Goal: Task Accomplishment & Management: Use online tool/utility

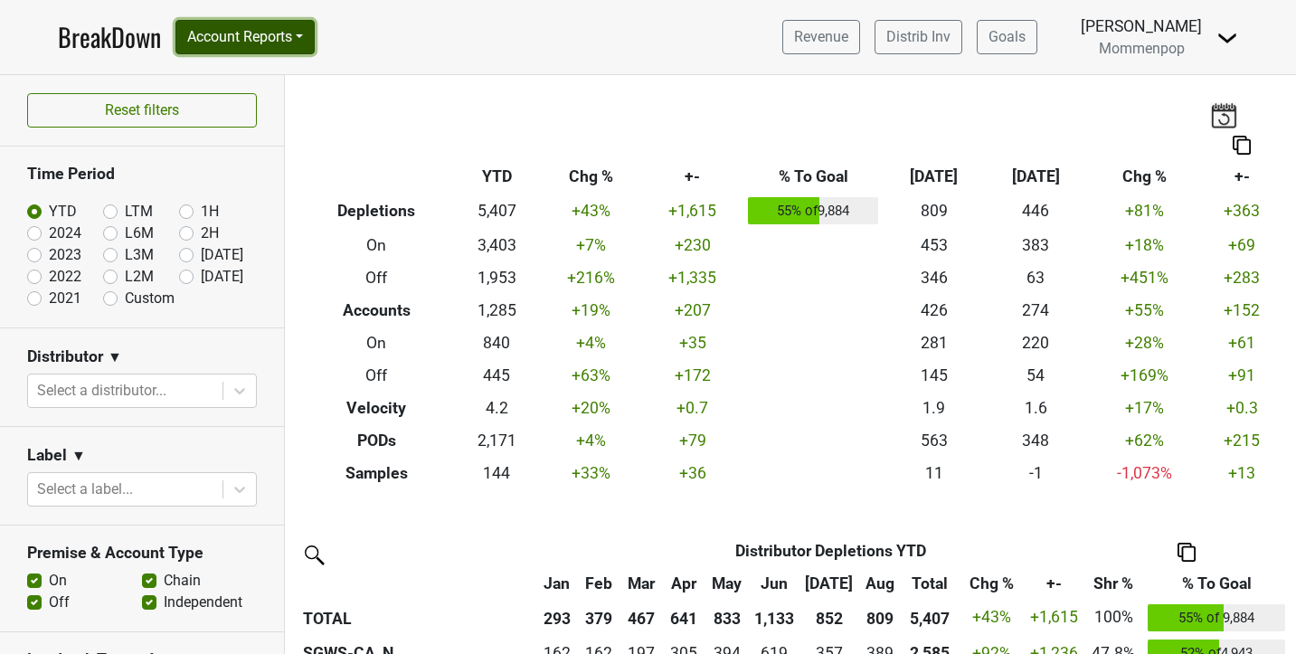
click at [251, 43] on button "Account Reports" at bounding box center [244, 37] width 139 height 34
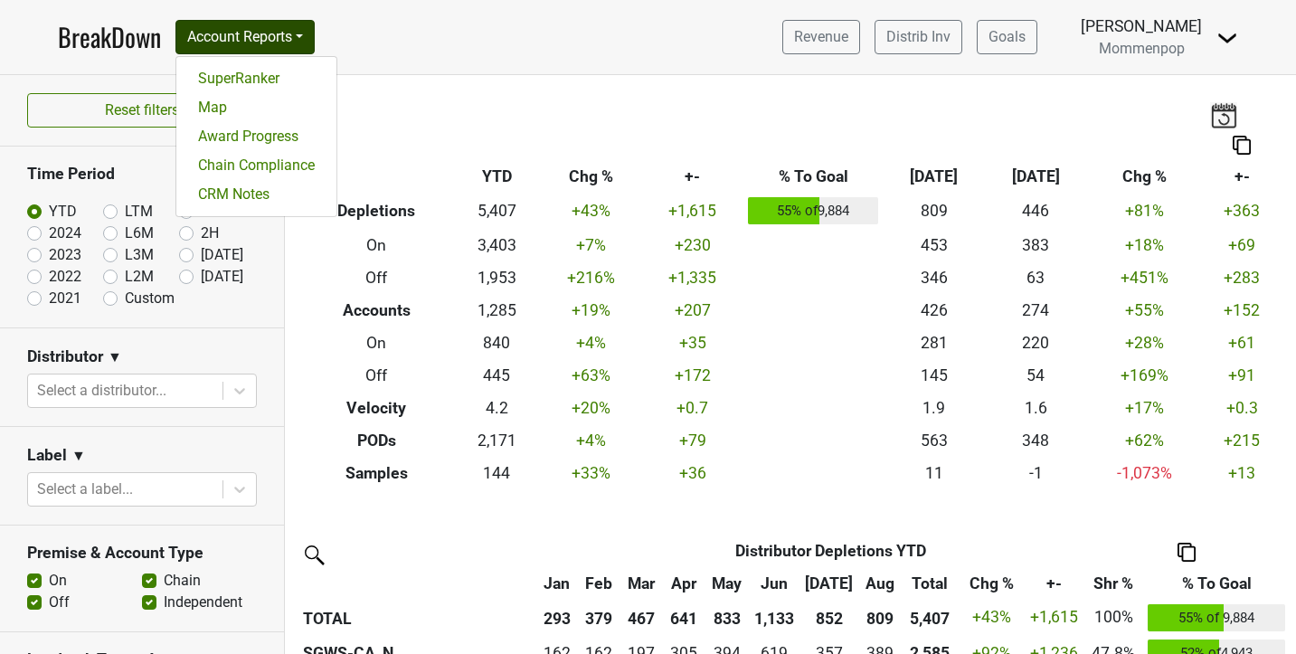
click at [415, 34] on nav "BreakDown Account Reports SuperRanker Map Award Progress Chain Compliance CRM N…" at bounding box center [647, 37] width 1209 height 74
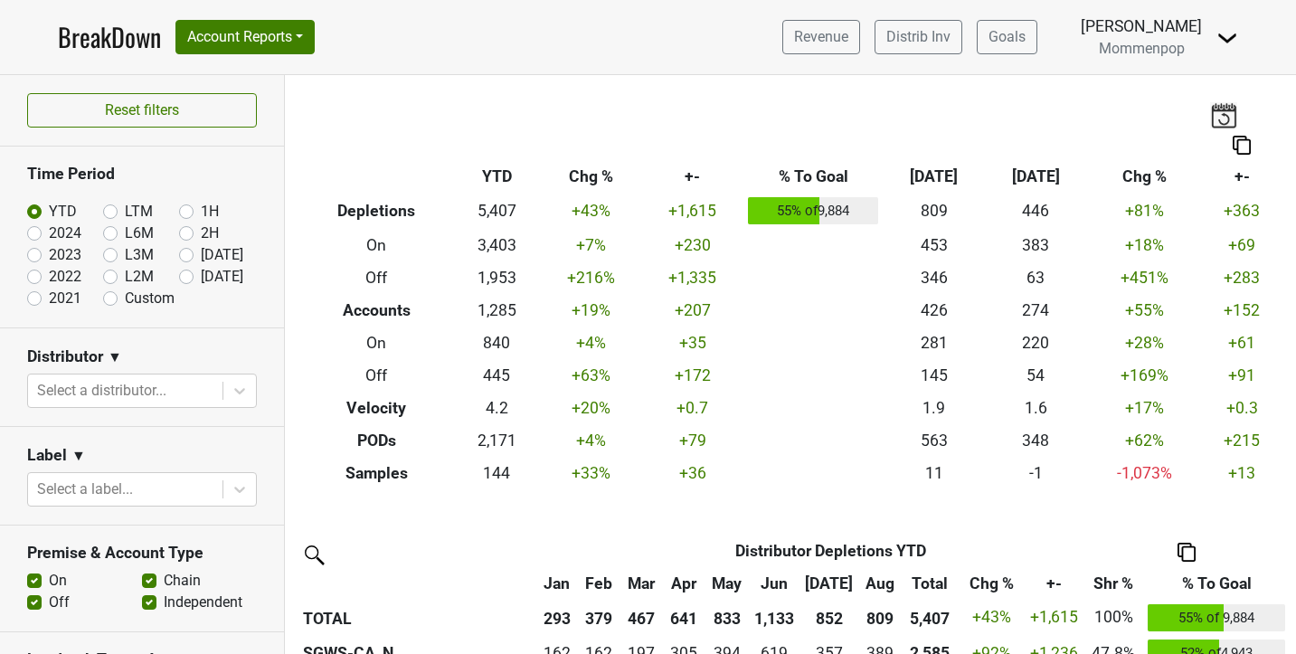
click at [201, 279] on label "[DATE]" at bounding box center [222, 277] width 43 height 22
click at [185, 279] on input "[DATE]" at bounding box center [215, 275] width 72 height 18
radio input "true"
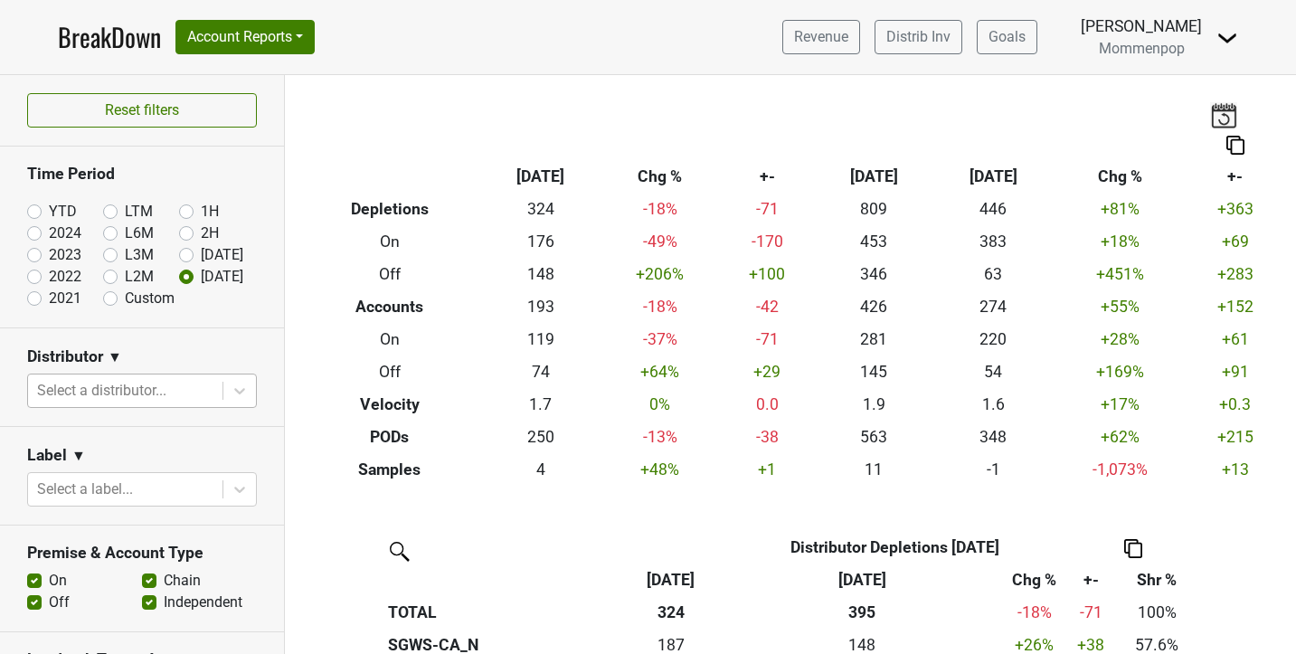
click at [115, 393] on div at bounding box center [125, 390] width 176 height 25
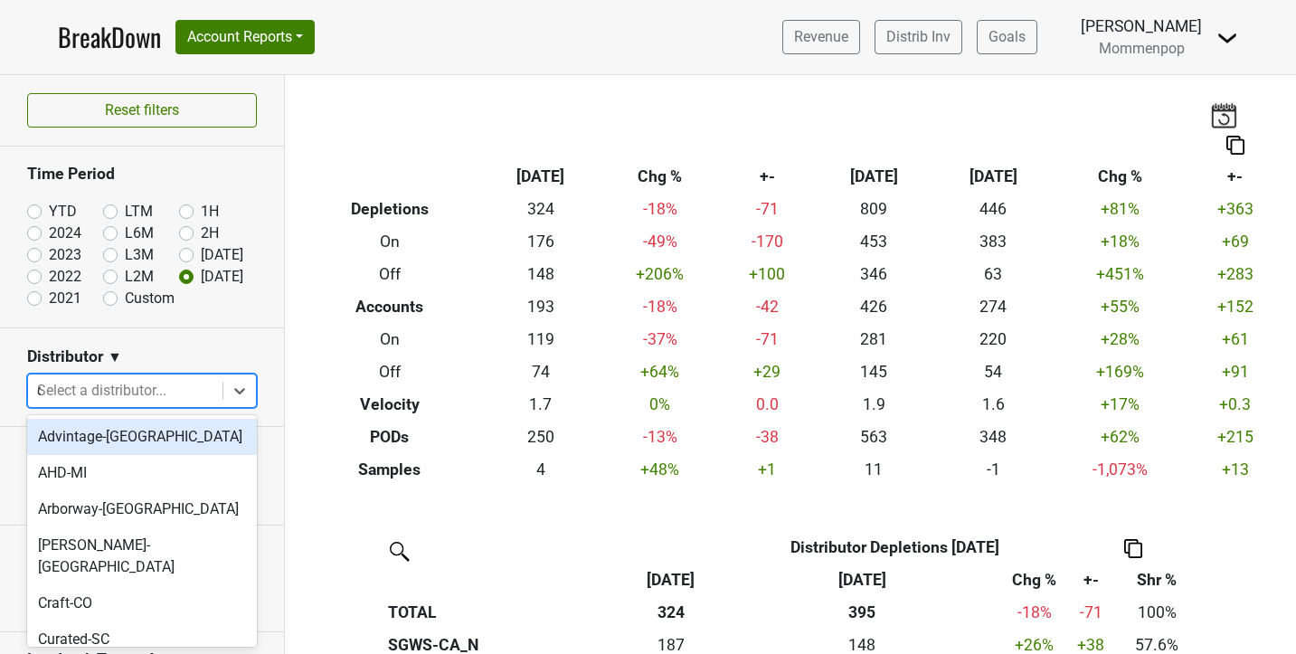
type input "ca"
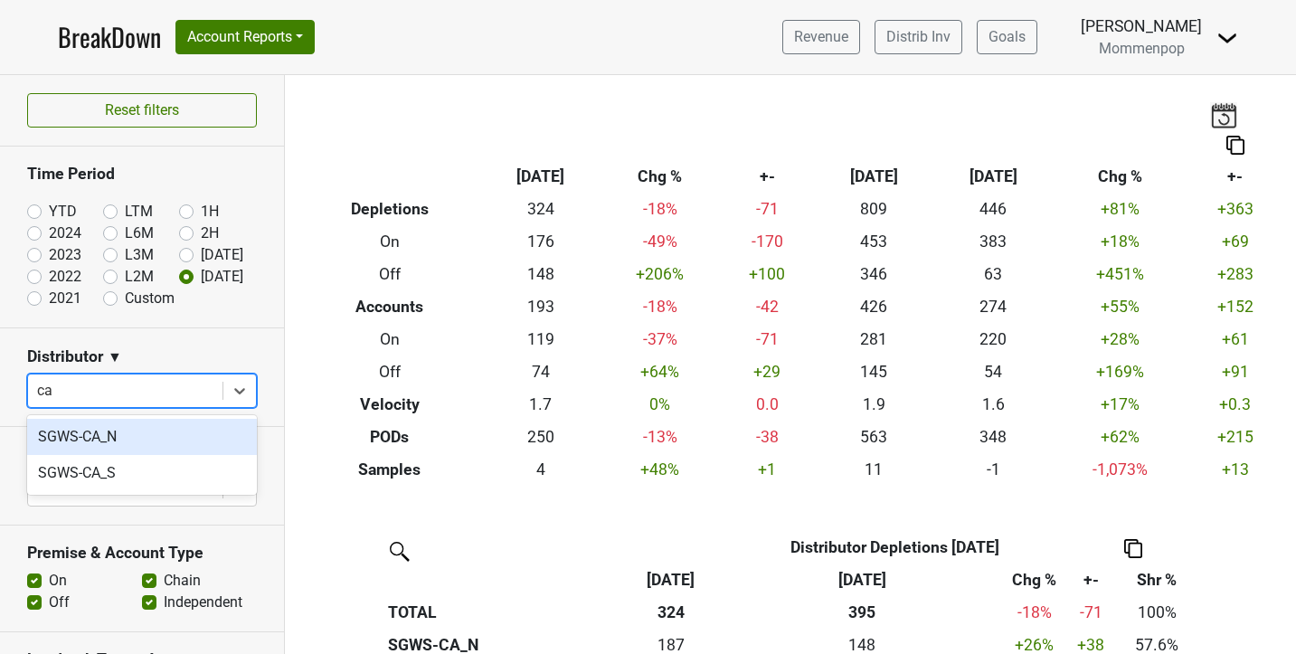
click at [103, 441] on div "SGWS-CA_N" at bounding box center [142, 437] width 230 height 36
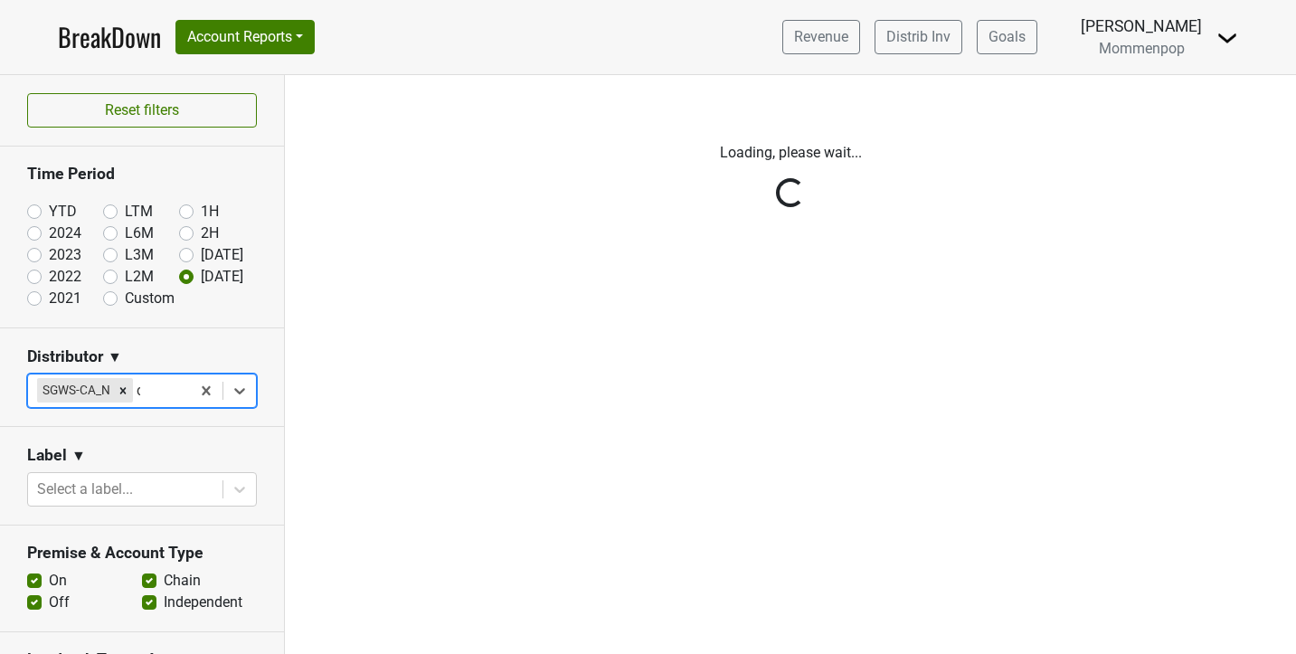
type input "ca"
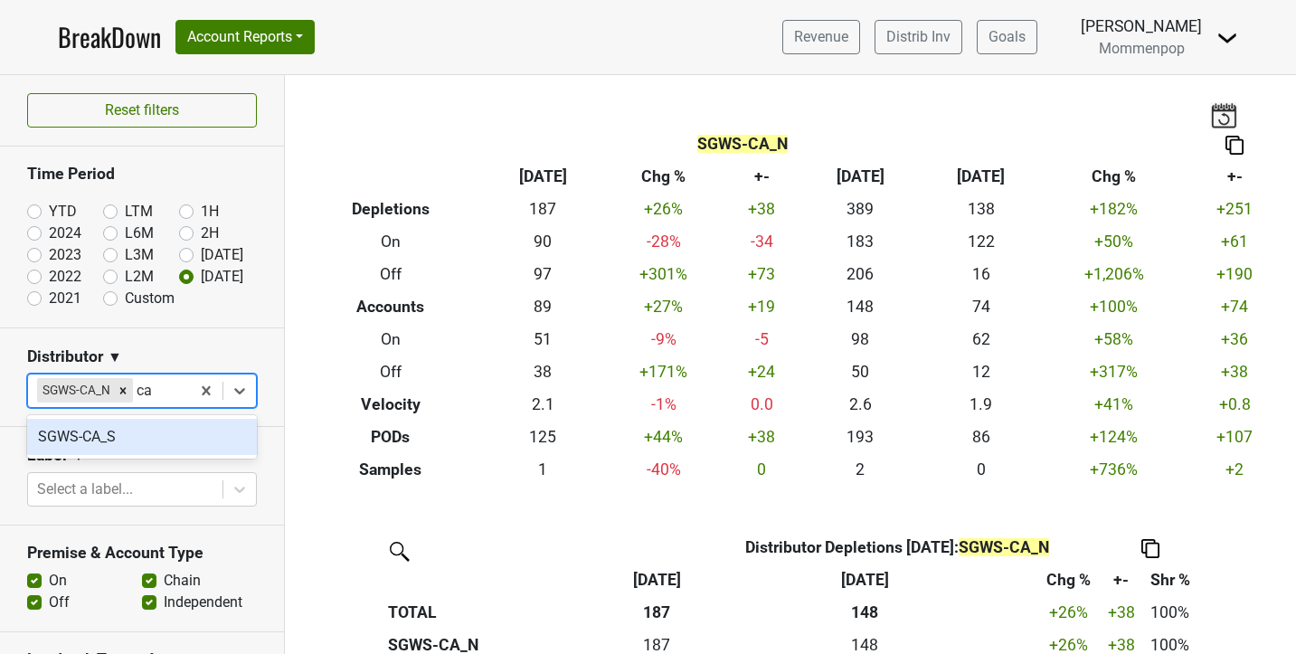
click at [114, 434] on div "SGWS-CA_S" at bounding box center [142, 437] width 230 height 36
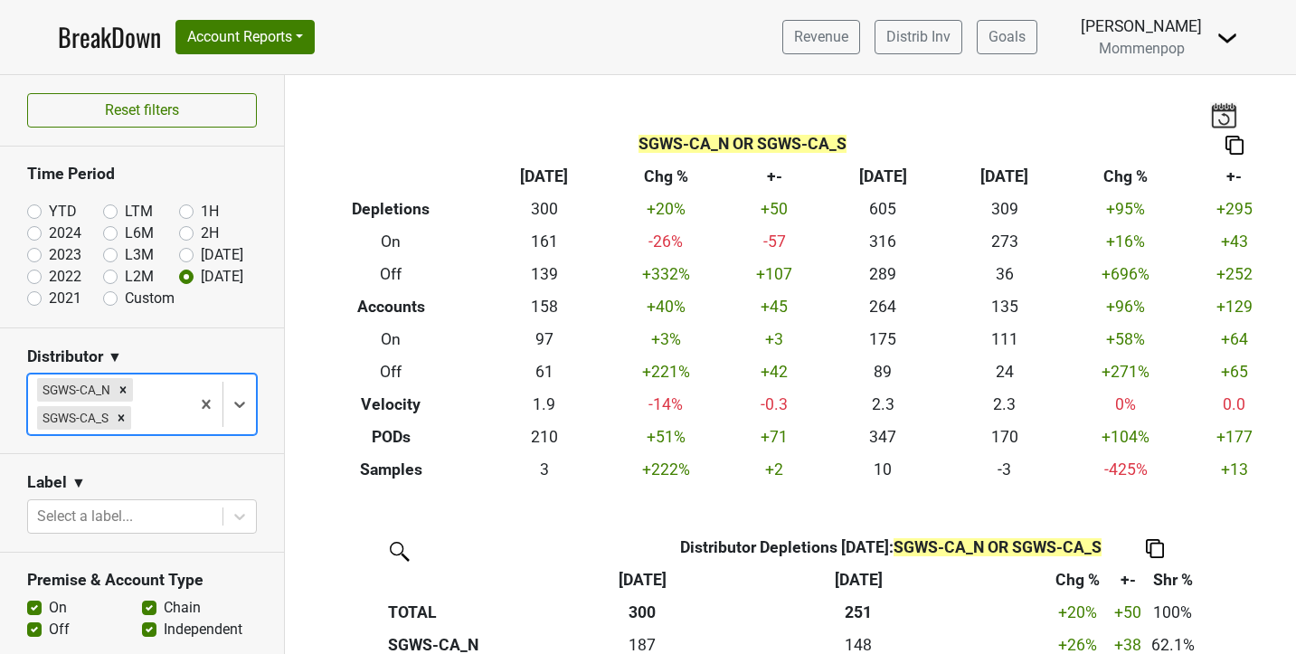
click at [1239, 137] on img at bounding box center [1235, 145] width 18 height 19
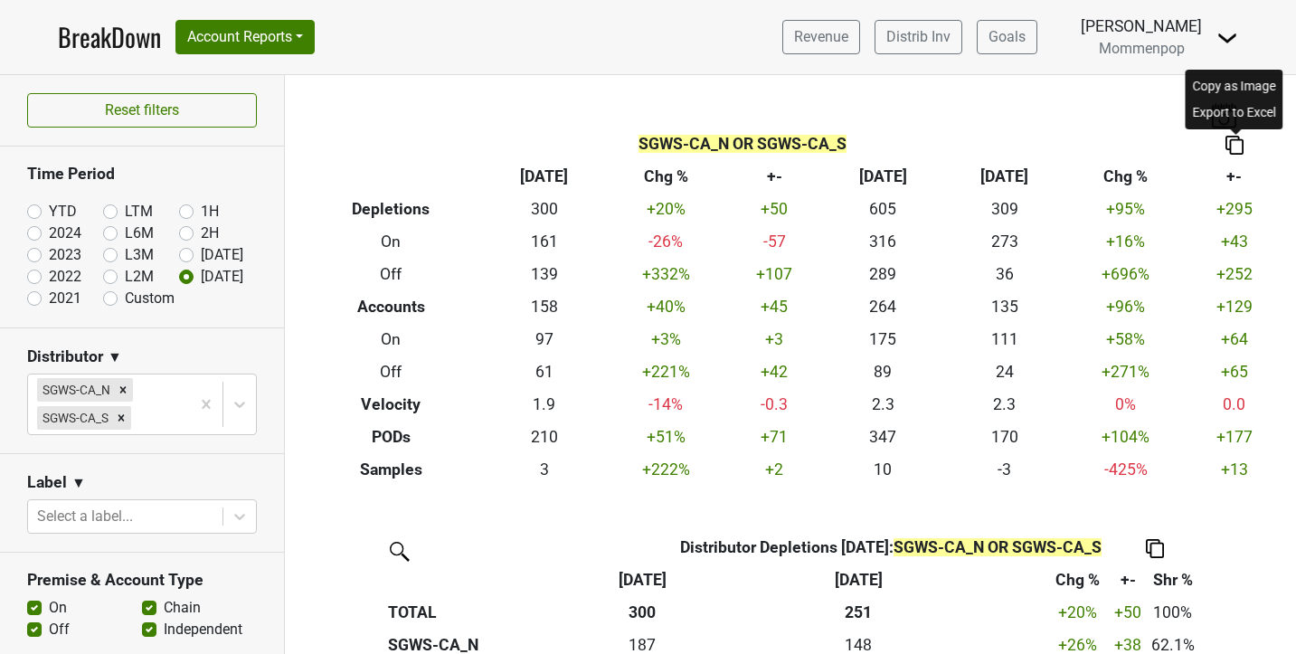
click at [1241, 112] on div "Export to Excel" at bounding box center [1234, 112] width 90 height 26
